Goal: Information Seeking & Learning: Learn about a topic

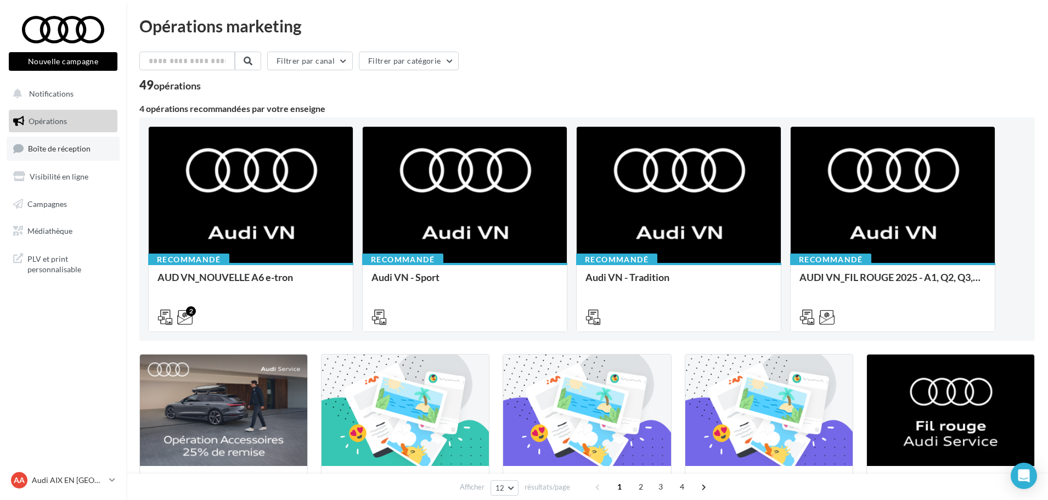
click at [63, 145] on span "Boîte de réception" at bounding box center [59, 148] width 63 height 9
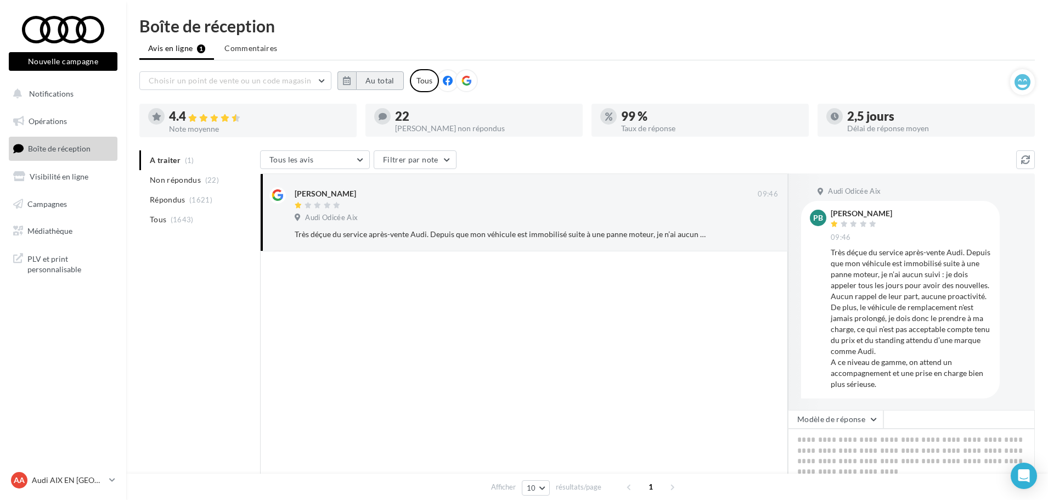
click at [383, 81] on button "Au total" at bounding box center [380, 80] width 48 height 19
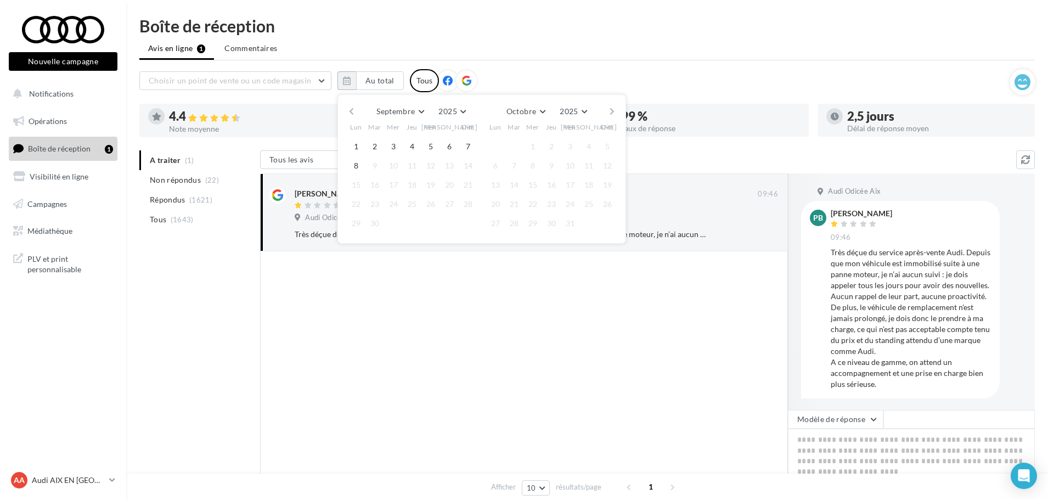
click at [349, 110] on button "button" at bounding box center [351, 111] width 9 height 15
click at [348, 110] on button "button" at bounding box center [351, 111] width 9 height 15
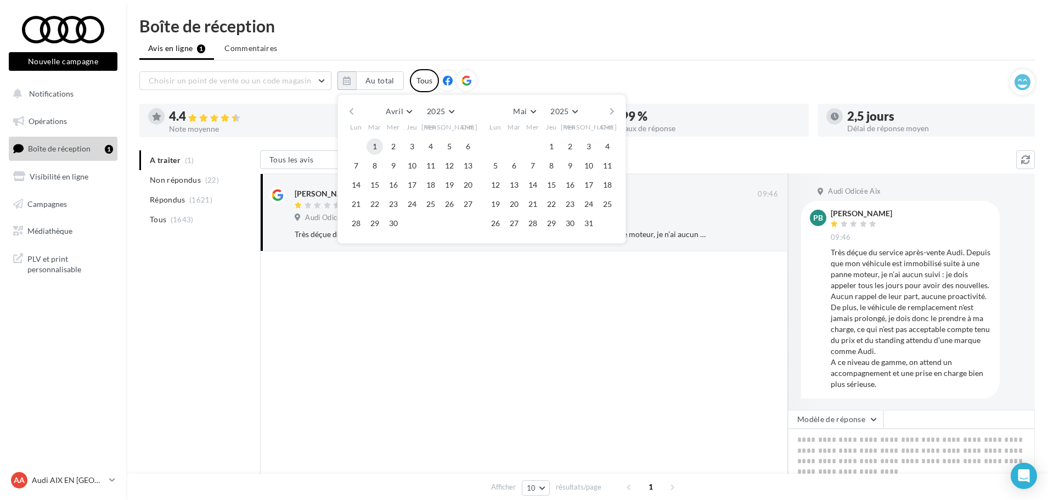
click at [374, 144] on button "1" at bounding box center [374, 146] width 16 height 16
click at [615, 112] on button "button" at bounding box center [611, 111] width 9 height 15
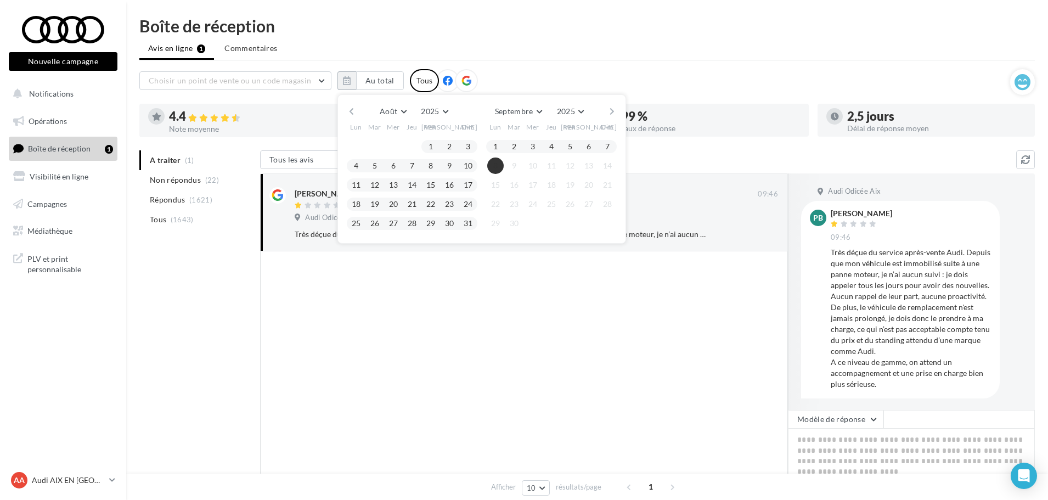
click at [490, 166] on button "8" at bounding box center [495, 165] width 16 height 16
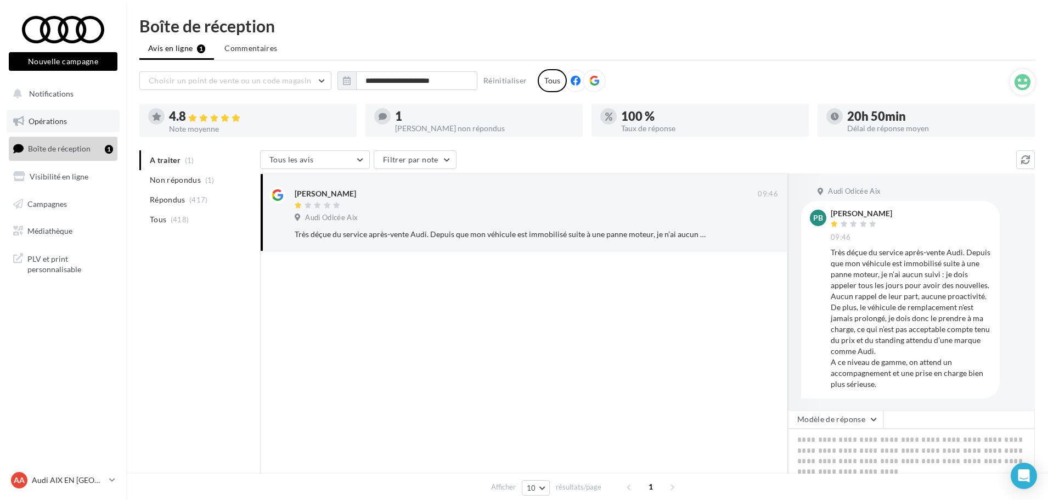
click at [66, 117] on span "Opérations" at bounding box center [48, 120] width 38 height 9
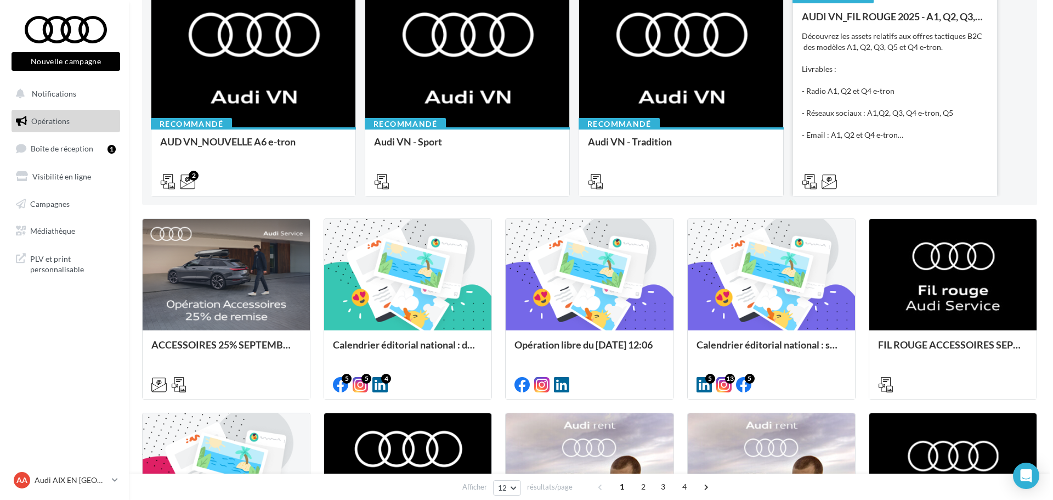
scroll to position [110, 0]
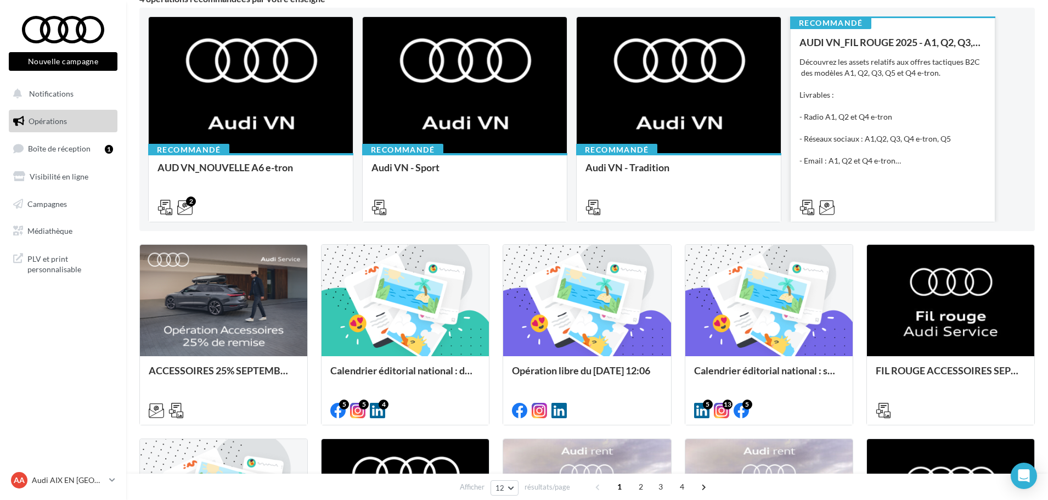
click at [948, 122] on div "Découvrez les assets relatifs aux offres tactiques B2C des modèles A1, Q2, Q3, …" at bounding box center [892, 111] width 187 height 110
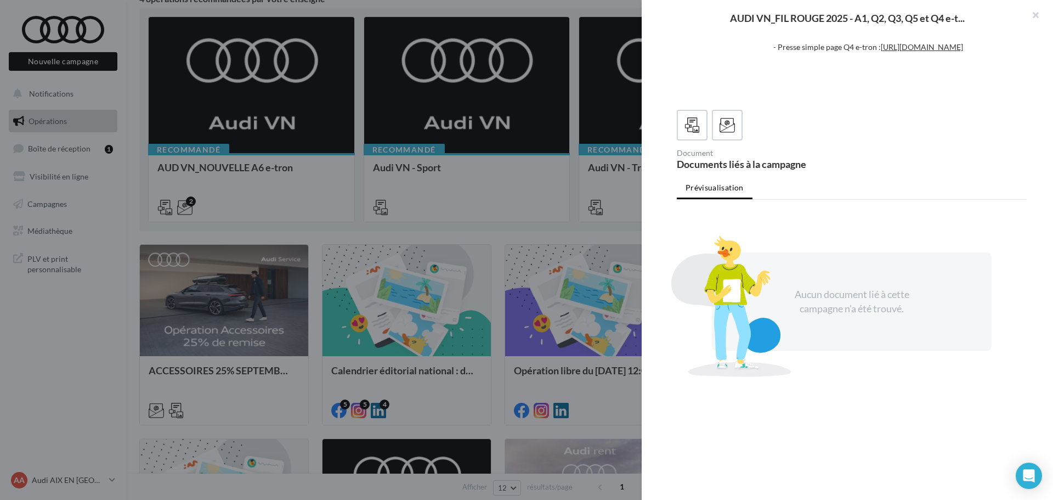
scroll to position [246, 0]
click at [720, 133] on icon at bounding box center [728, 125] width 16 height 16
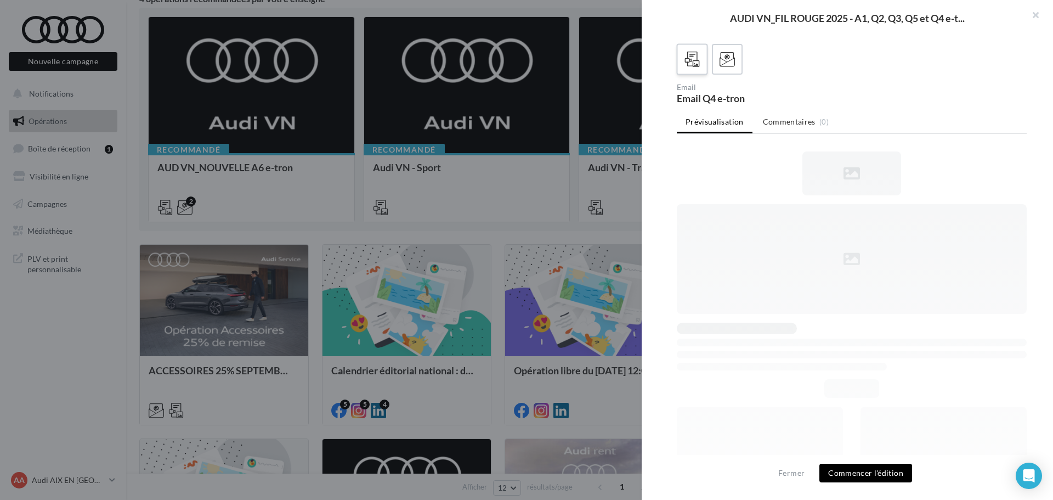
click at [688, 67] on icon at bounding box center [693, 60] width 16 height 16
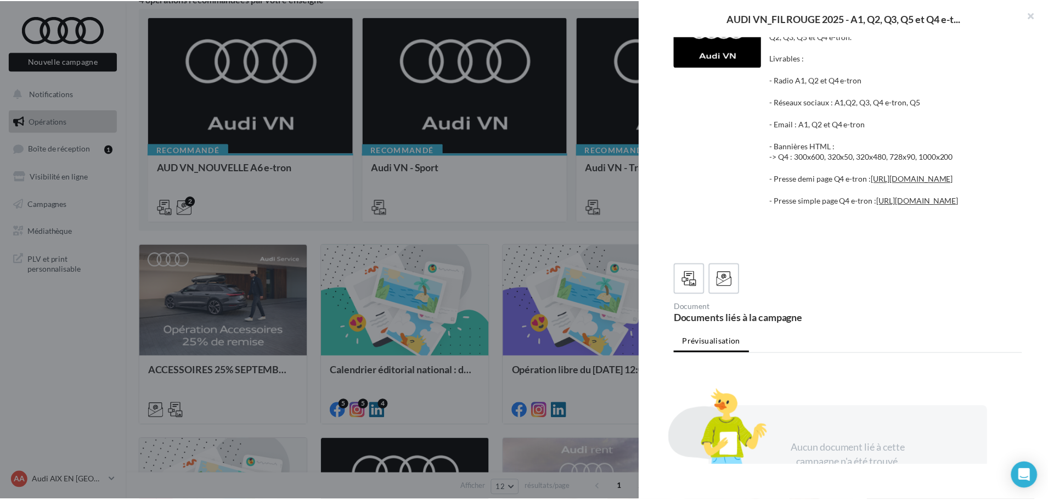
scroll to position [0, 0]
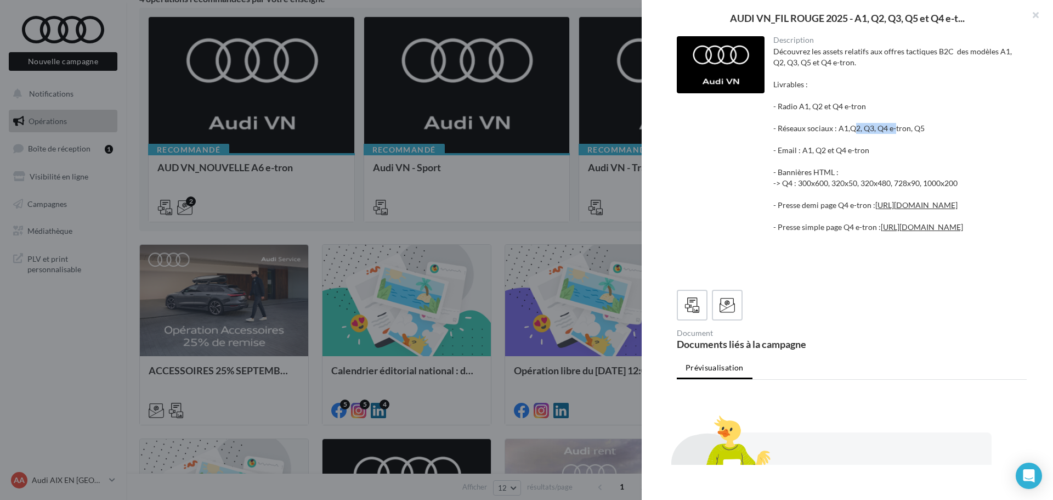
drag, startPoint x: 849, startPoint y: 128, endPoint x: 890, endPoint y: 129, distance: 41.7
click at [890, 129] on div "Découvrez les assets relatifs aux offres tactiques B2C des modèles A1, Q2, Q3, …" at bounding box center [895, 161] width 245 height 230
click at [865, 128] on div "Découvrez les assets relatifs aux offres tactiques B2C des modèles A1, Q2, Q3, …" at bounding box center [895, 161] width 245 height 230
click at [830, 104] on div "Découvrez les assets relatifs aux offres tactiques B2C des modèles A1, Q2, Q3, …" at bounding box center [895, 161] width 245 height 230
click at [1036, 16] on button "button" at bounding box center [1031, 16] width 44 height 33
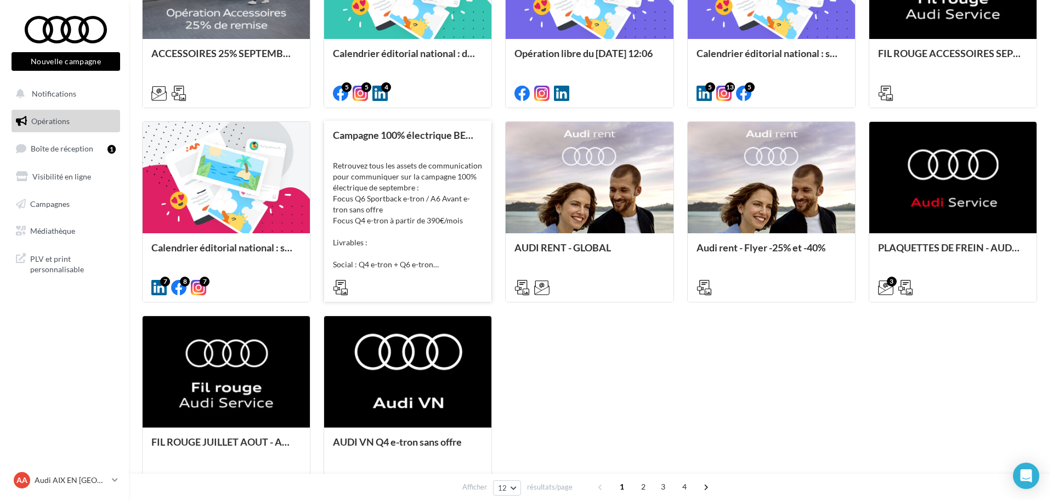
scroll to position [439, 0]
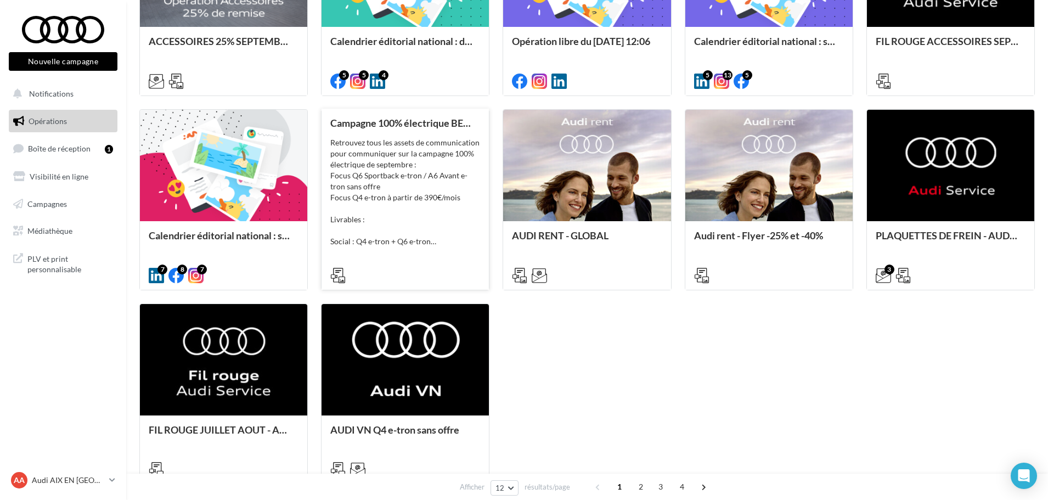
click at [430, 189] on div "Retrouvez tous les assets de communication pour communiquer sur la campagne 100…" at bounding box center [405, 192] width 150 height 110
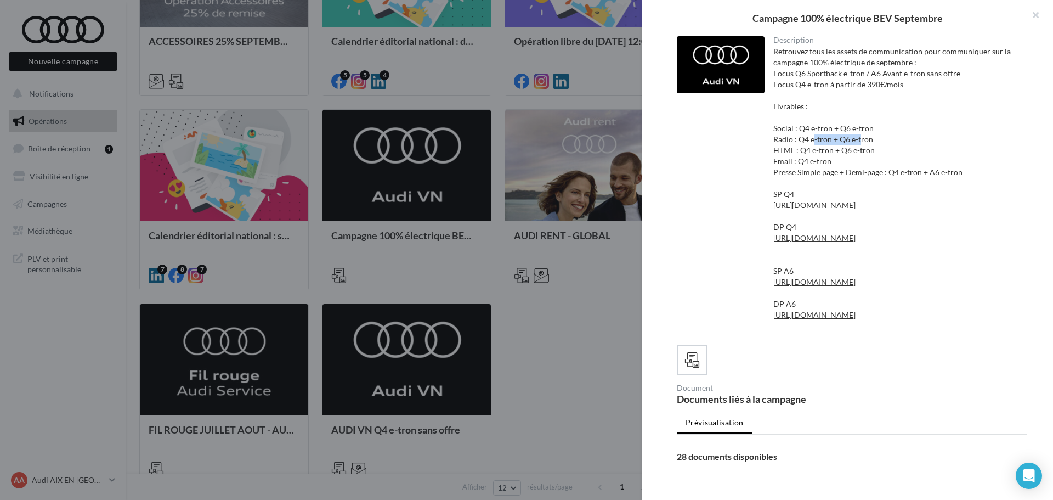
drag, startPoint x: 808, startPoint y: 143, endPoint x: 855, endPoint y: 137, distance: 47.0
click at [855, 137] on div "Retrouvez tous les assets de communication pour communiquer sur la campagne 100…" at bounding box center [895, 188] width 245 height 285
click at [827, 142] on div "Retrouvez tous les assets de communication pour communiquer sur la campagne 100…" at bounding box center [895, 188] width 245 height 285
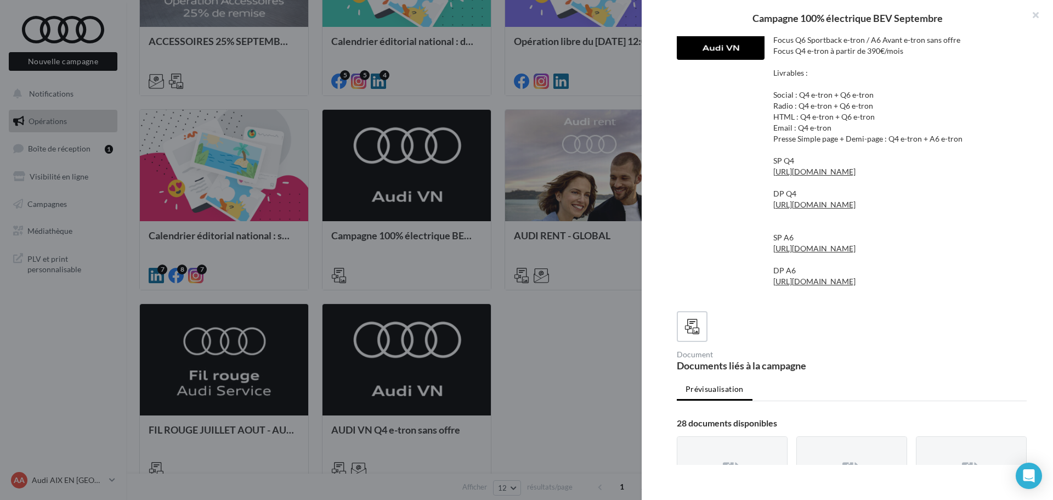
scroll to position [0, 0]
